Goal: Book appointment/travel/reservation

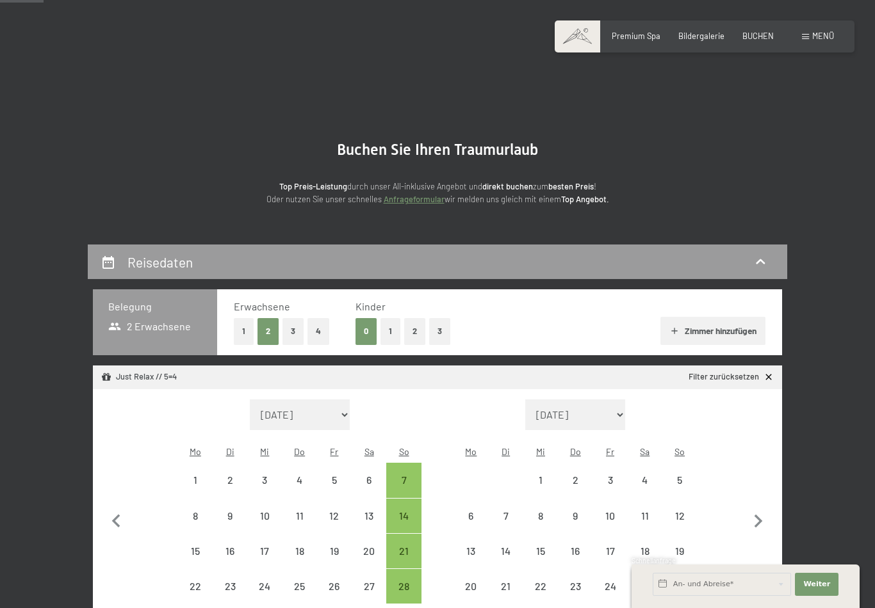
select select "[DATE]"
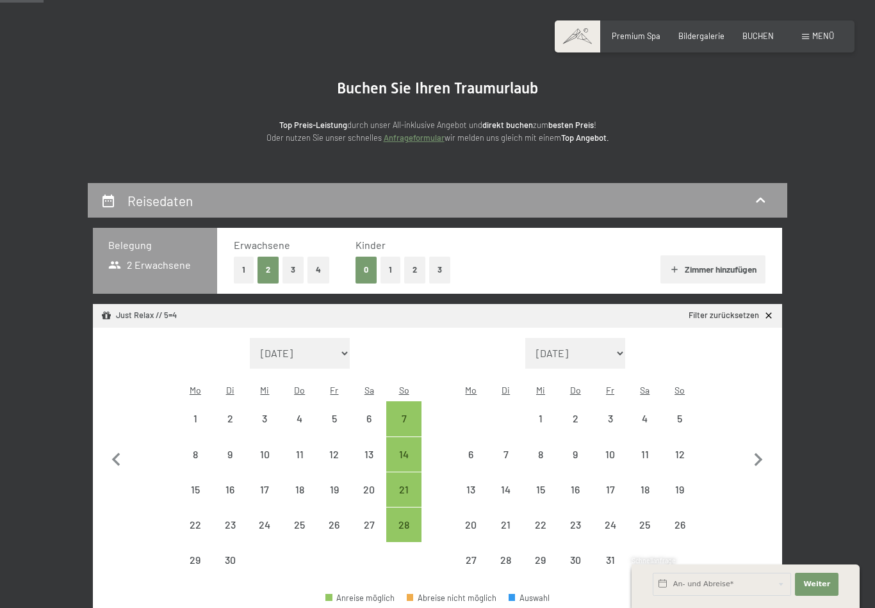
click at [405, 520] on div "28" at bounding box center [403, 536] width 32 height 32
select select "[DATE]"
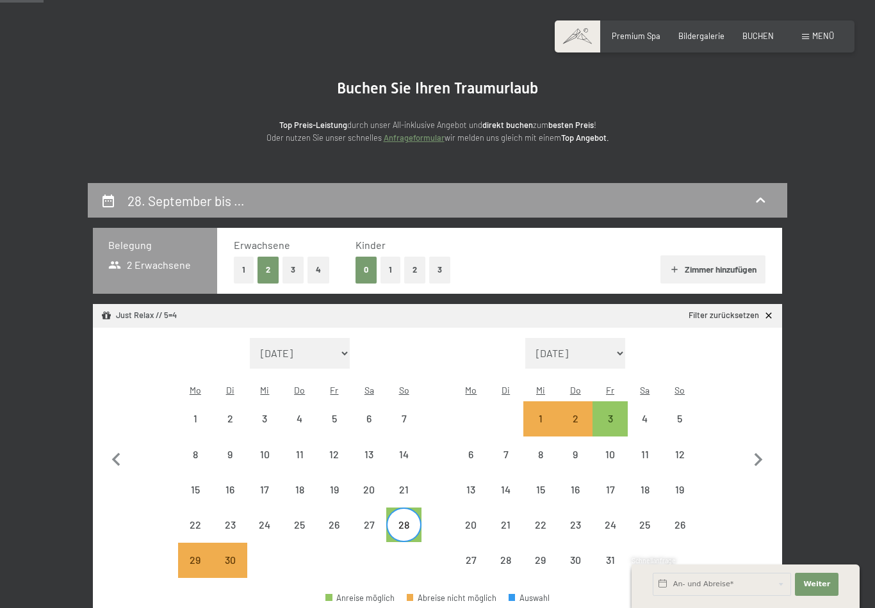
click at [614, 414] on div "3" at bounding box center [610, 430] width 32 height 32
select select "[DATE]"
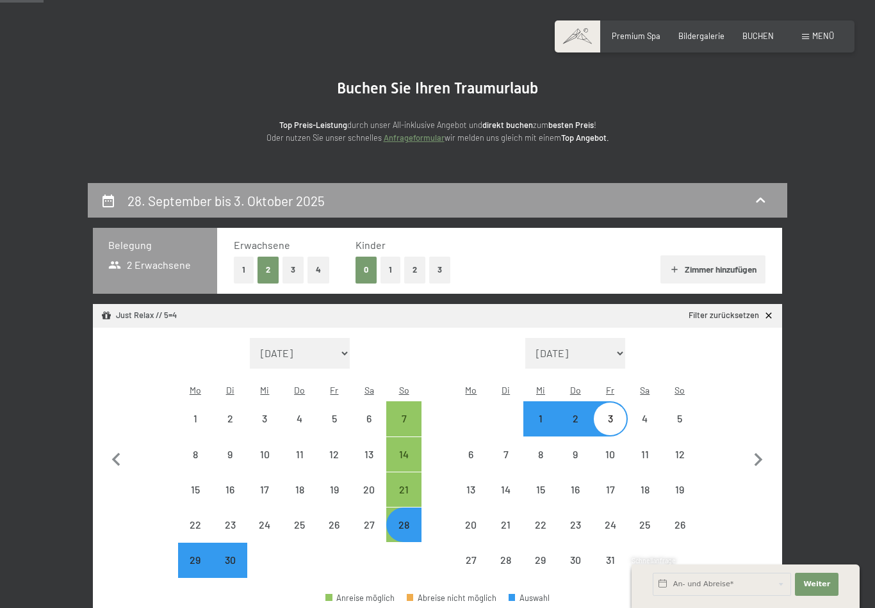
select select "[DATE]"
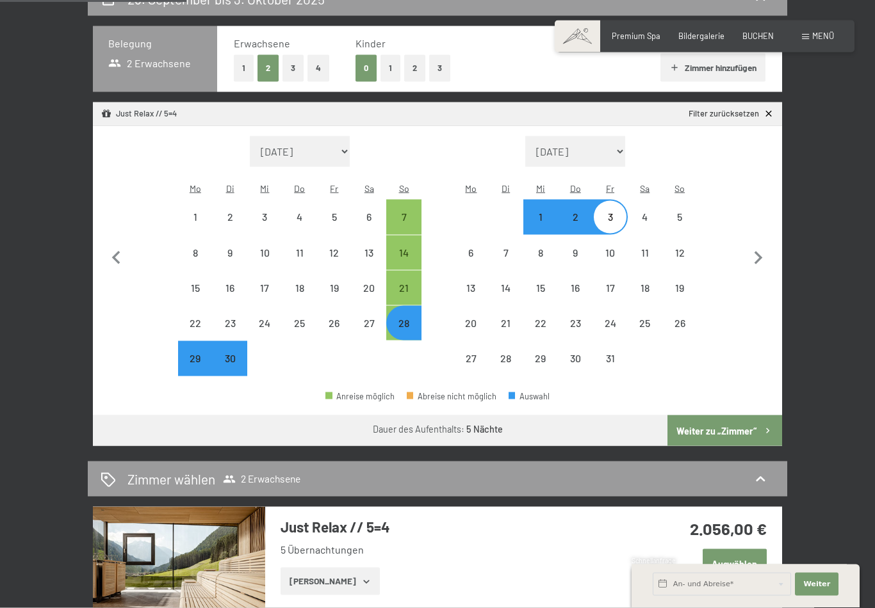
click at [746, 416] on button "Weiter zu „Zimmer“" at bounding box center [724, 431] width 115 height 31
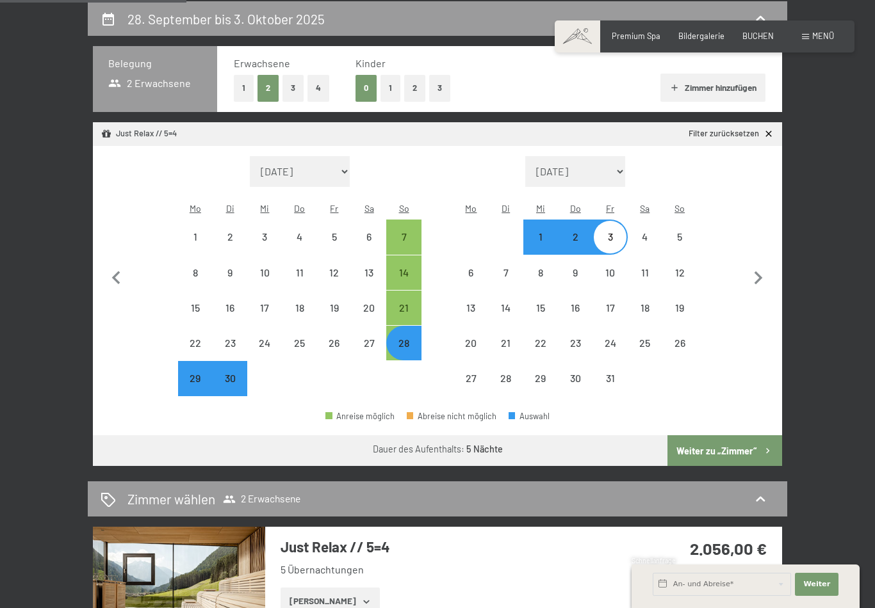
select select "[DATE]"
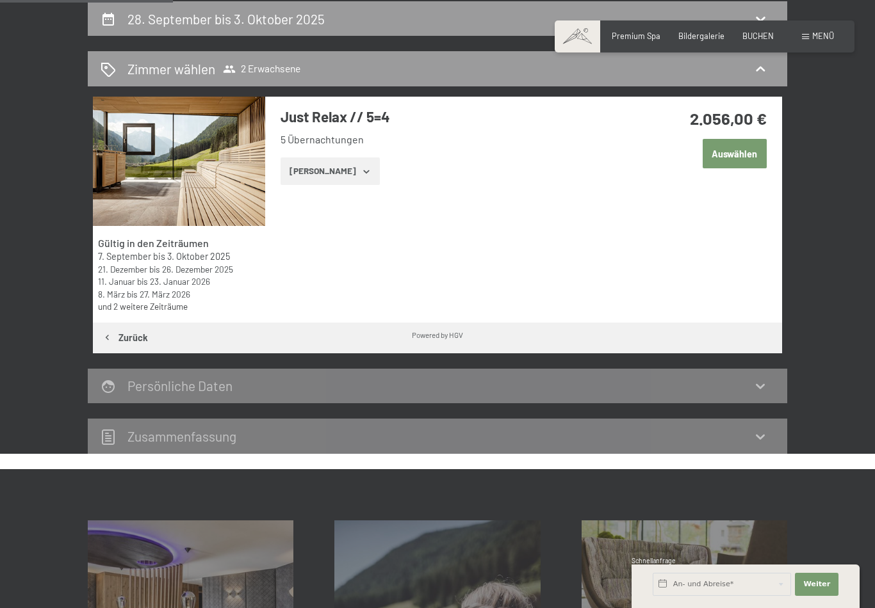
click at [744, 149] on button "Auswählen" at bounding box center [735, 153] width 64 height 29
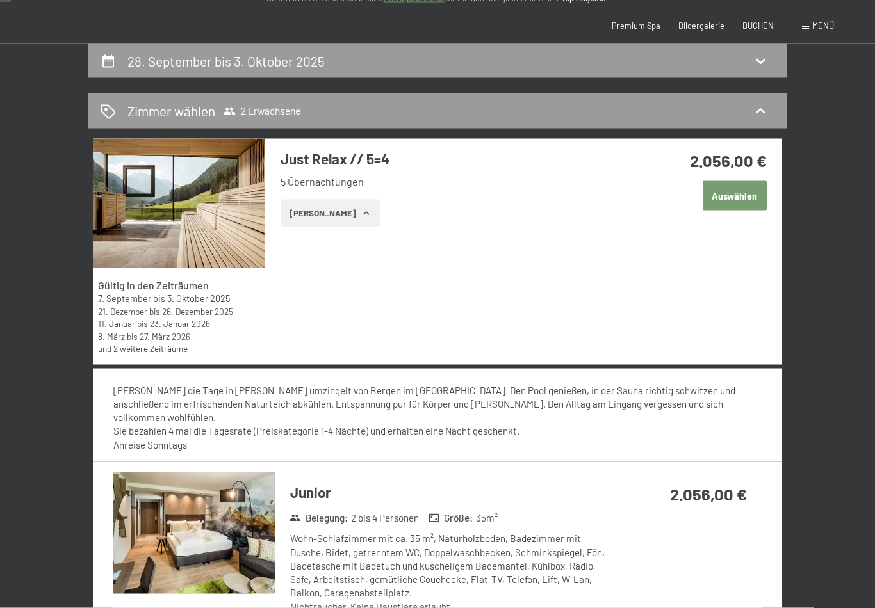
scroll to position [0, 0]
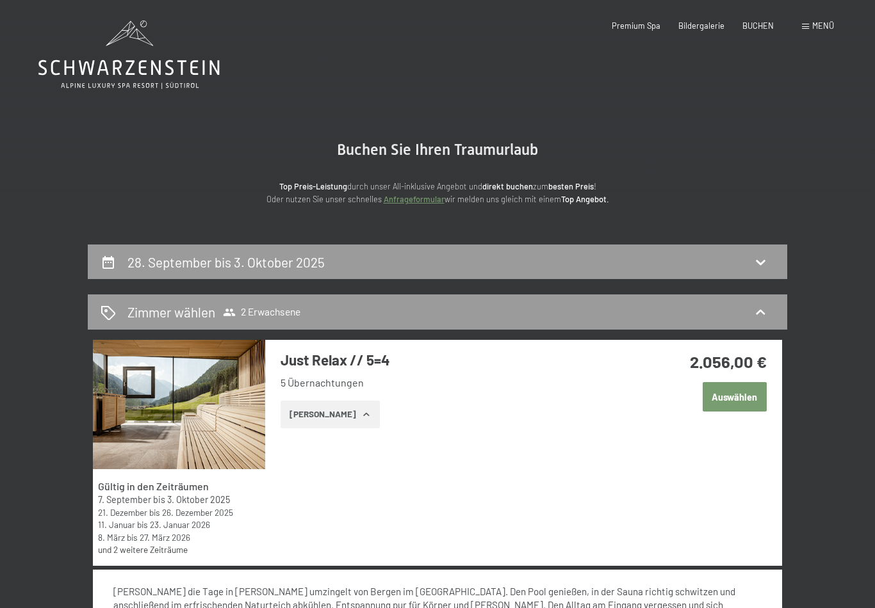
click at [747, 259] on div "28. September bis 3. Oktober 2025" at bounding box center [438, 262] width 674 height 19
select select "[DATE]"
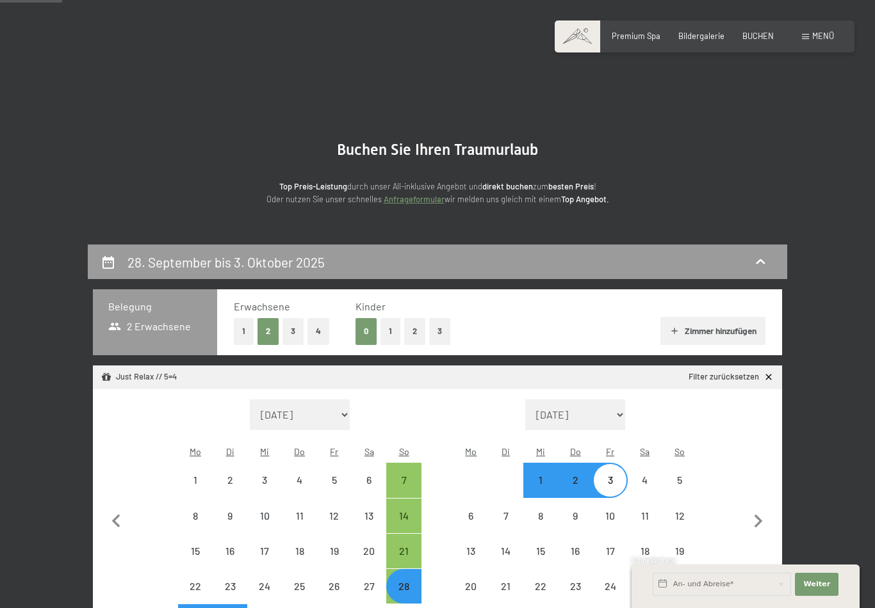
scroll to position [243, 0]
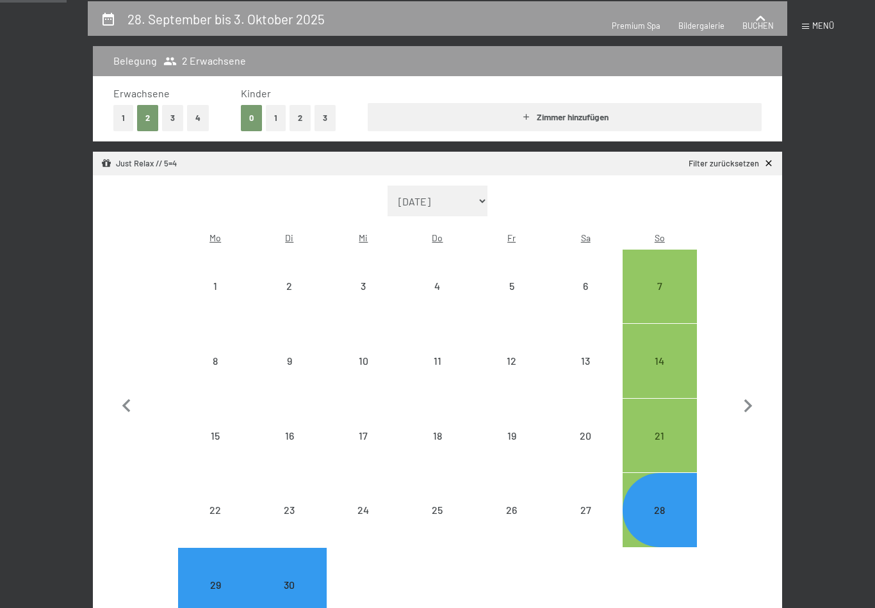
select select "[DATE]"
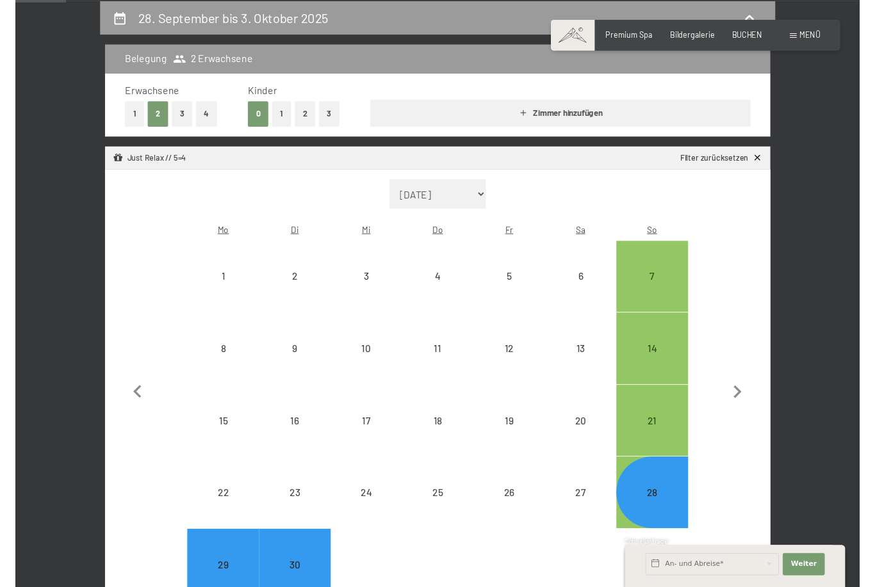
scroll to position [76, 0]
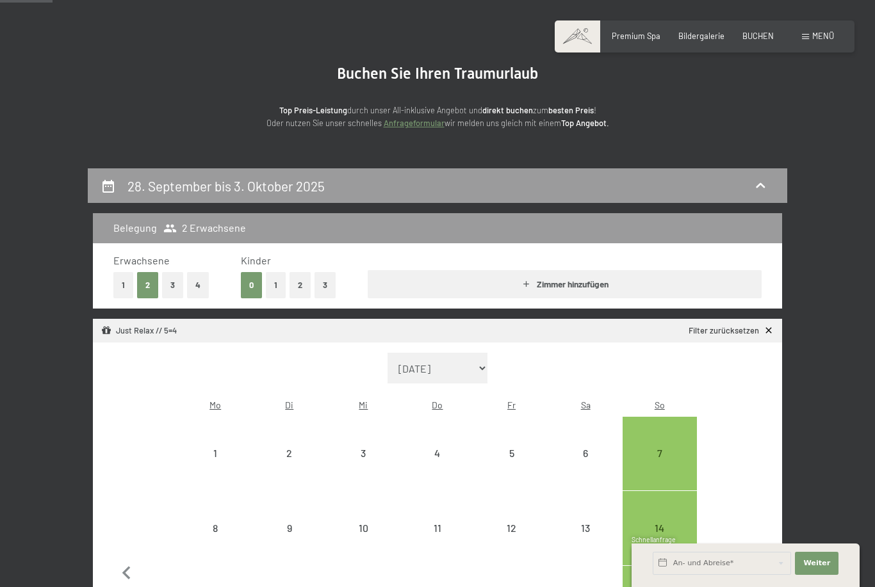
select select "[DATE]"
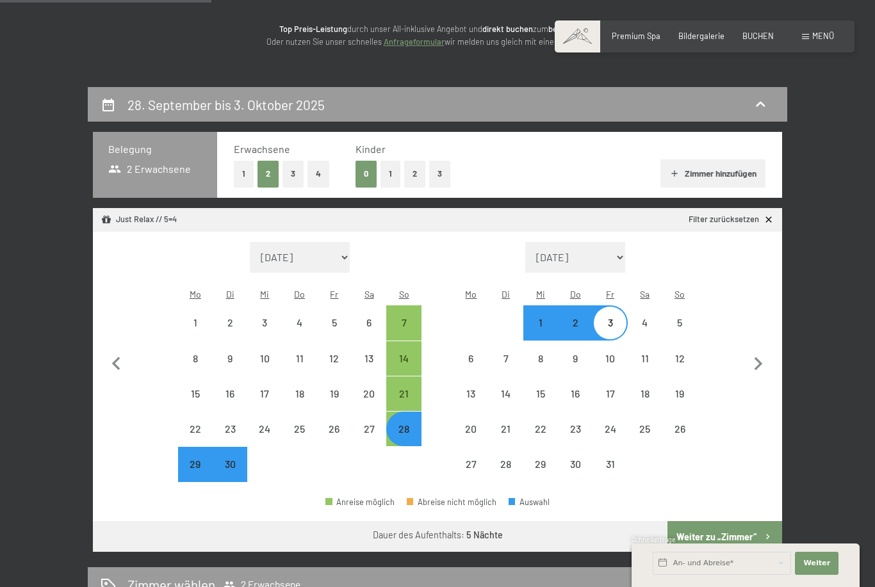
scroll to position [0, 0]
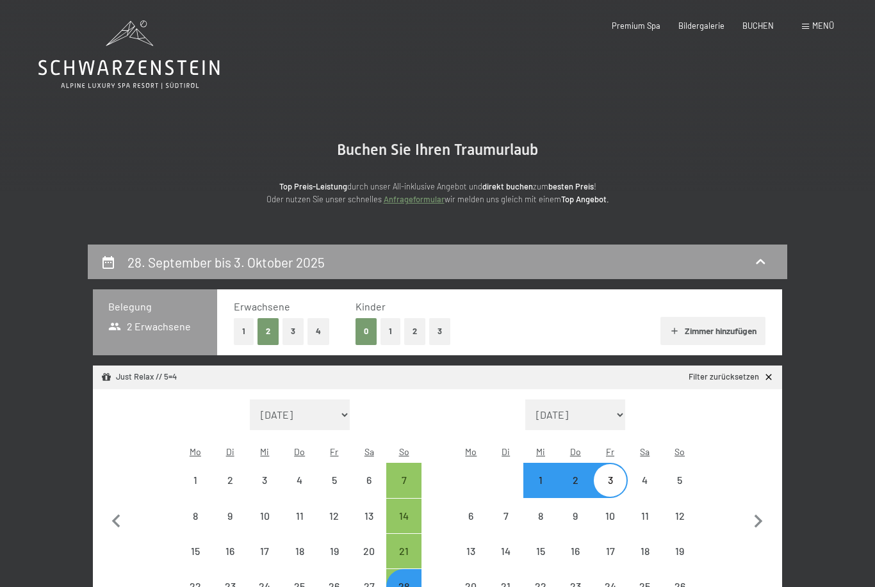
click at [756, 263] on icon at bounding box center [759, 261] width 15 height 15
select select "[DATE]"
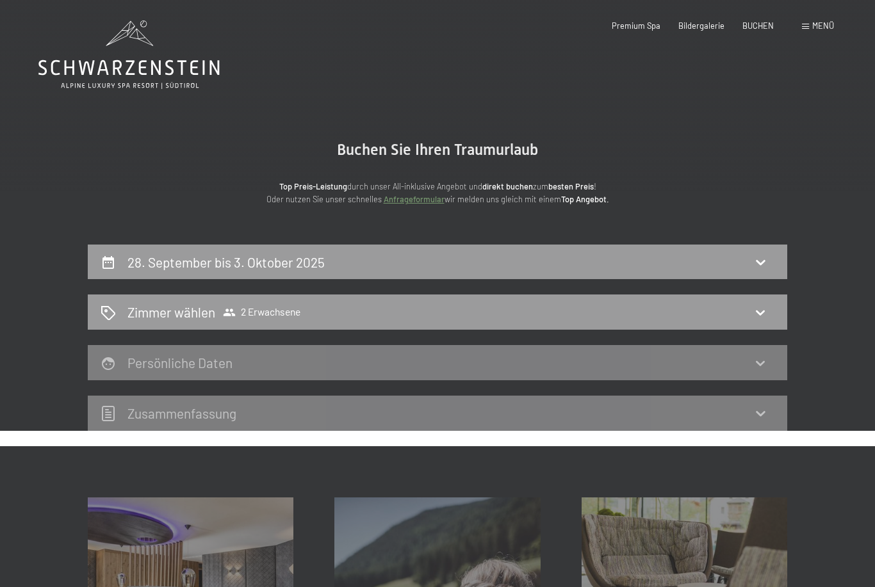
click at [761, 263] on icon at bounding box center [760, 262] width 9 height 5
select select "[DATE]"
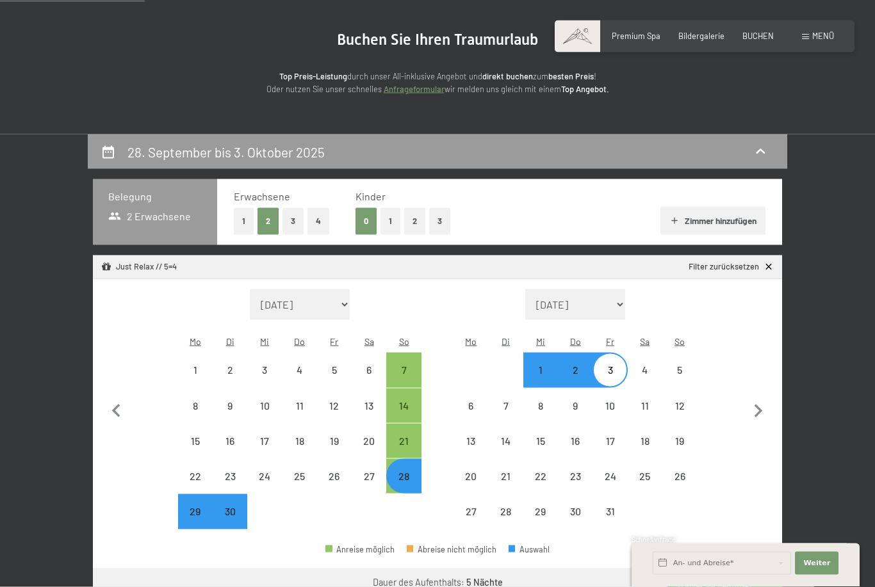
scroll to position [170, 0]
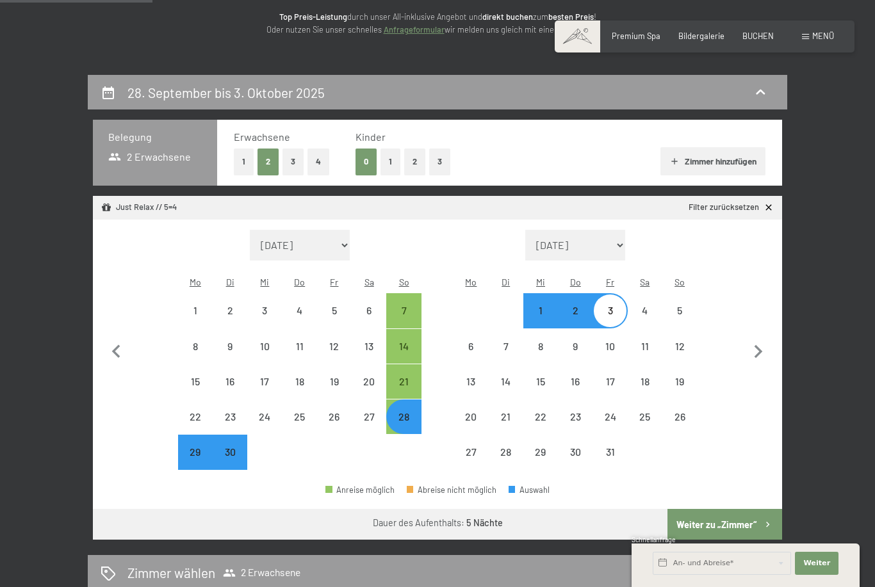
click at [765, 339] on icon "button" at bounding box center [758, 352] width 27 height 27
select select "[DATE]"
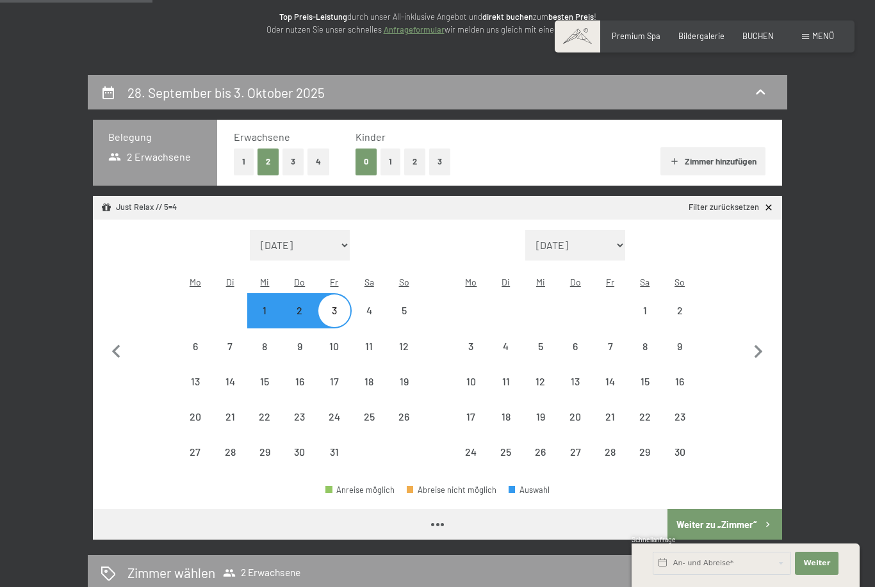
select select "[DATE]"
click at [758, 354] on icon "button" at bounding box center [758, 352] width 27 height 27
select select "[DATE]"
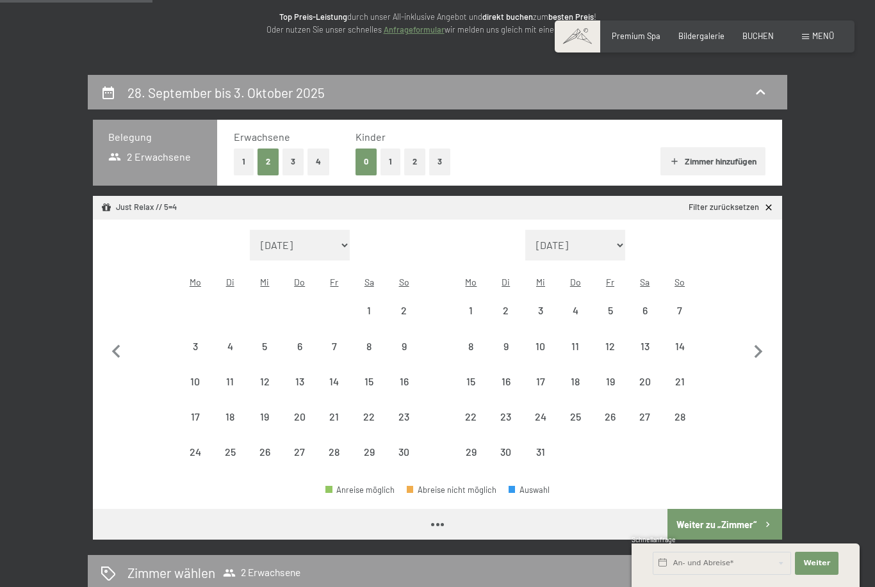
select select "[DATE]"
click at [118, 345] on icon "button" at bounding box center [116, 351] width 8 height 13
select select "[DATE]"
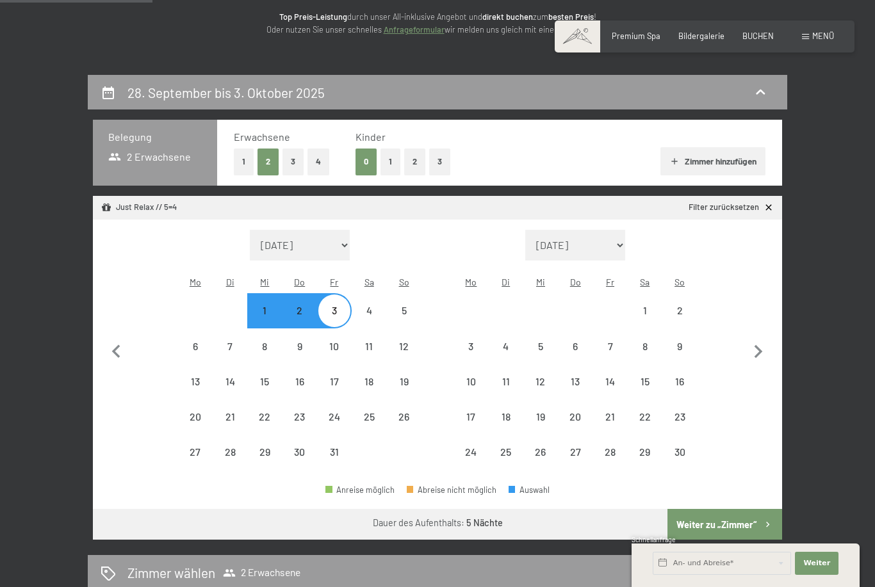
click at [110, 339] on icon "button" at bounding box center [116, 352] width 27 height 27
select select "[DATE]"
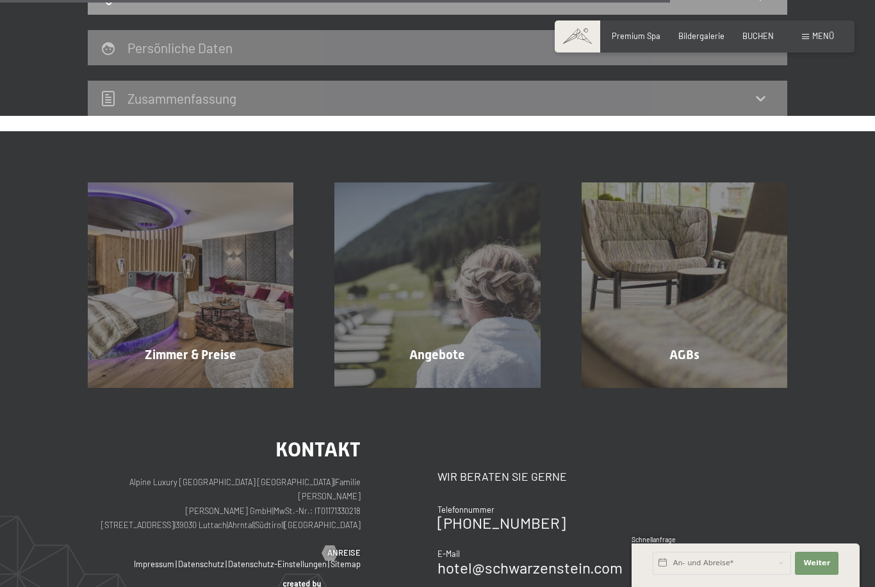
scroll to position [745, 0]
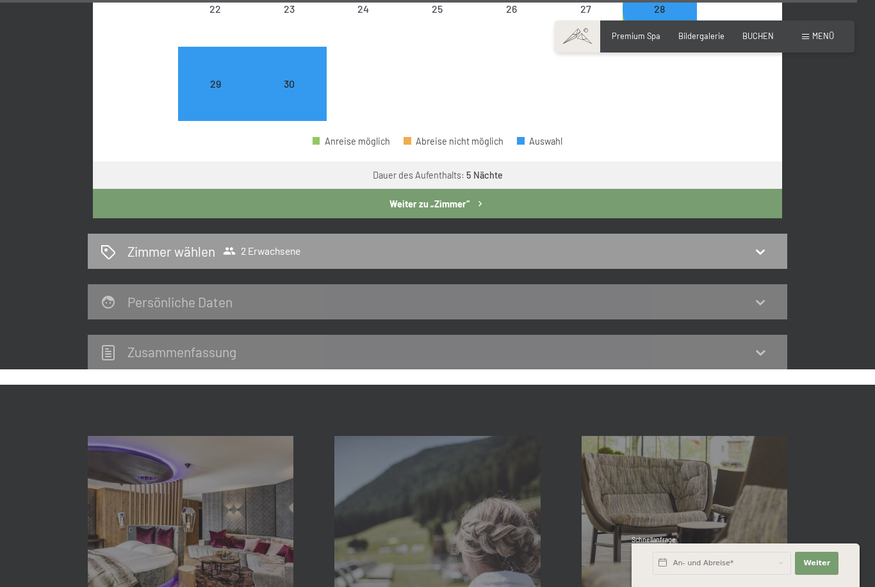
select select "[DATE]"
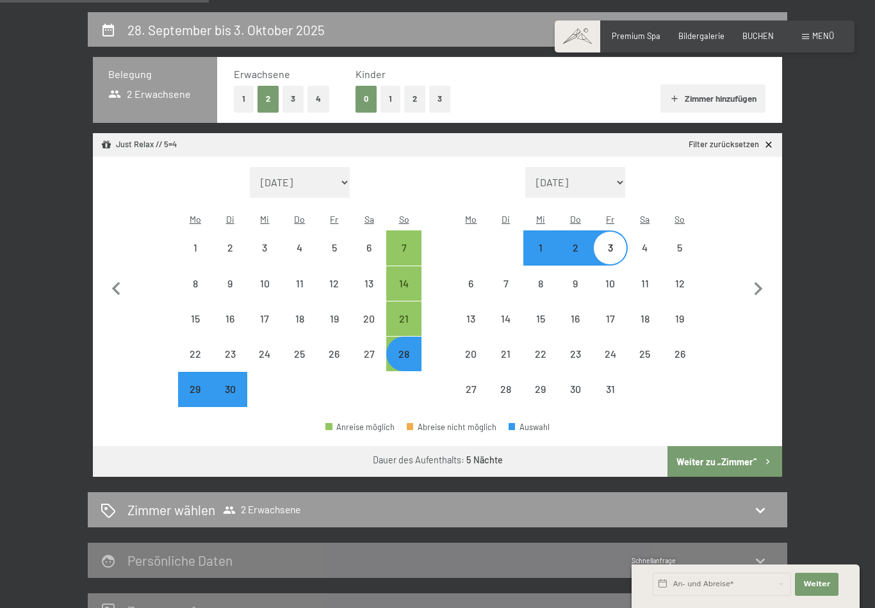
scroll to position [234, 0]
